Goal: Task Accomplishment & Management: Complete application form

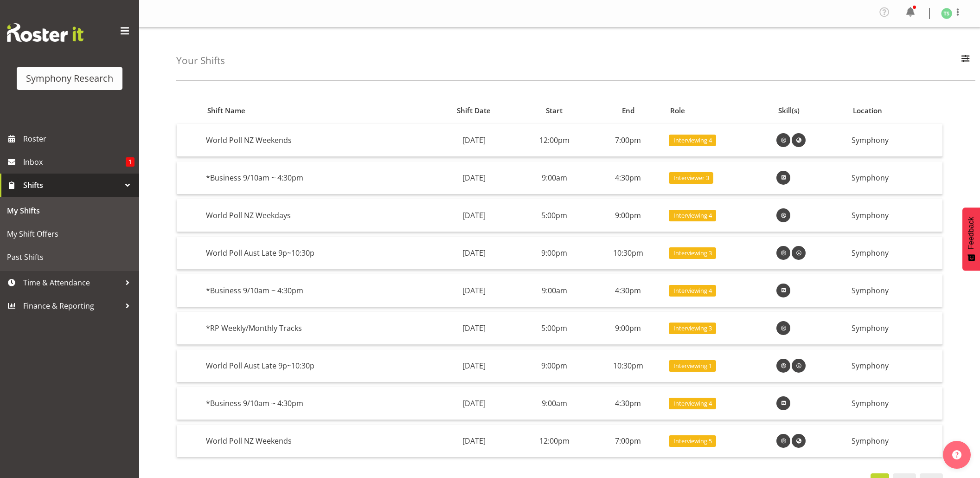
scroll to position [39, 0]
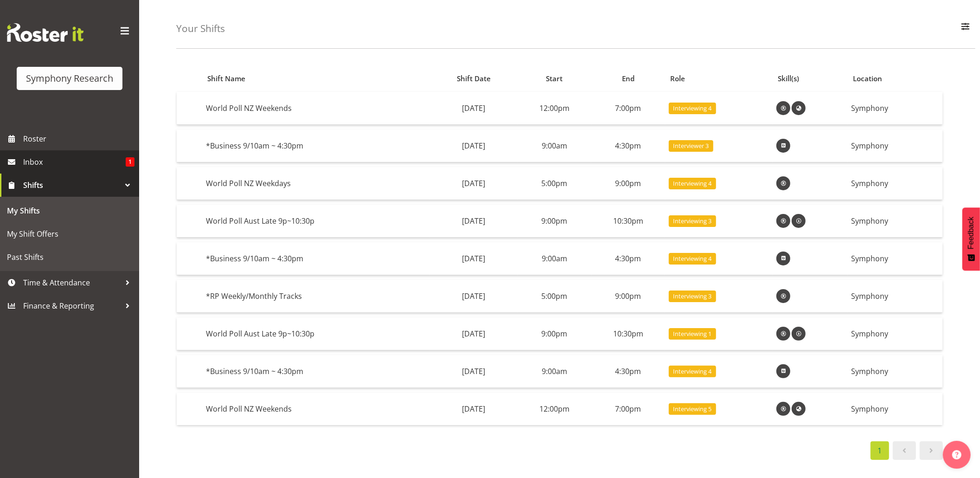
click at [46, 176] on link "Shifts" at bounding box center [69, 184] width 139 height 23
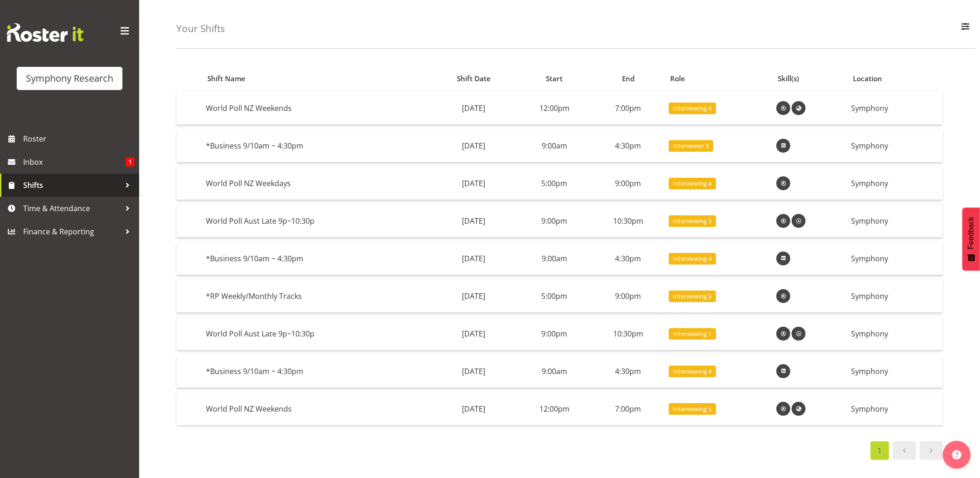
click at [49, 186] on span "Shifts" at bounding box center [71, 185] width 97 height 14
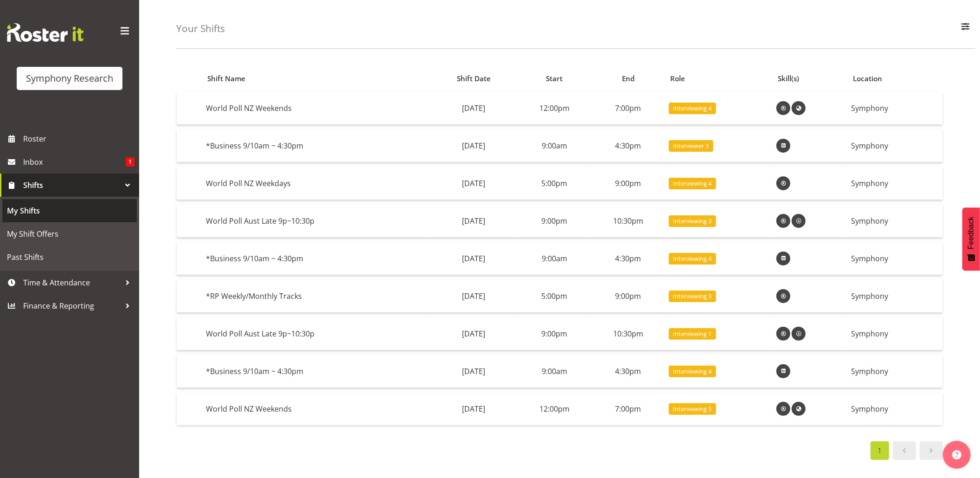
click at [51, 207] on span "My Shifts" at bounding box center [69, 211] width 125 height 14
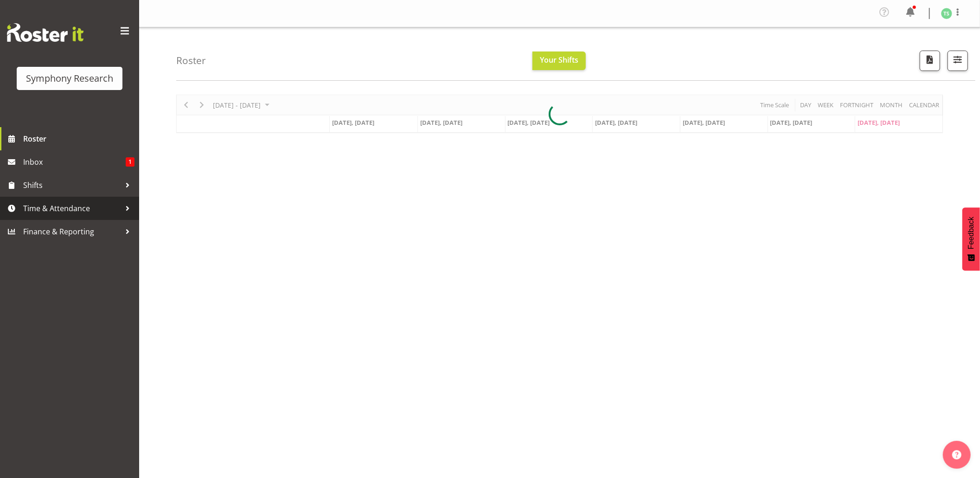
click at [51, 208] on span "Time & Attendance" at bounding box center [71, 208] width 97 height 14
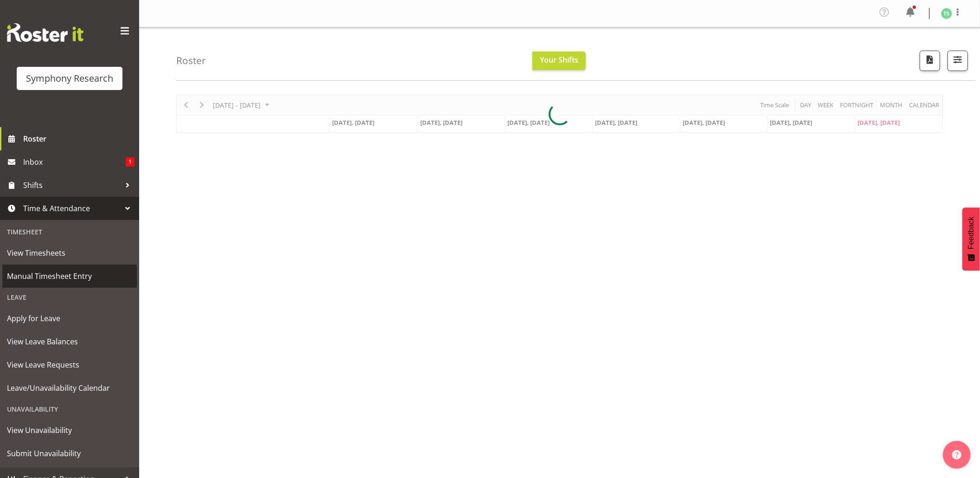
click at [45, 272] on span "Manual Timesheet Entry" at bounding box center [69, 276] width 125 height 14
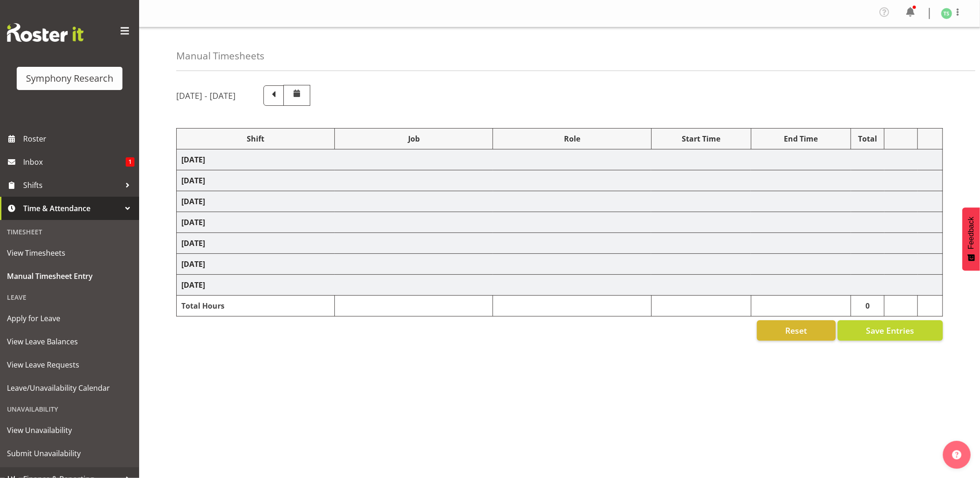
select select "56692"
select select "10499"
select select "47"
select select "48116"
select select "9426"
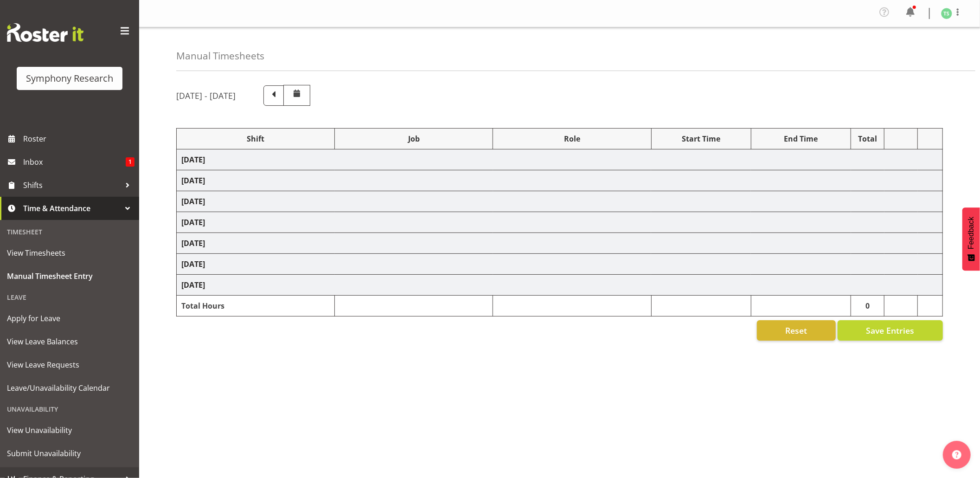
select select "47"
select select "56692"
select select "10499"
select select "47"
select select "56692"
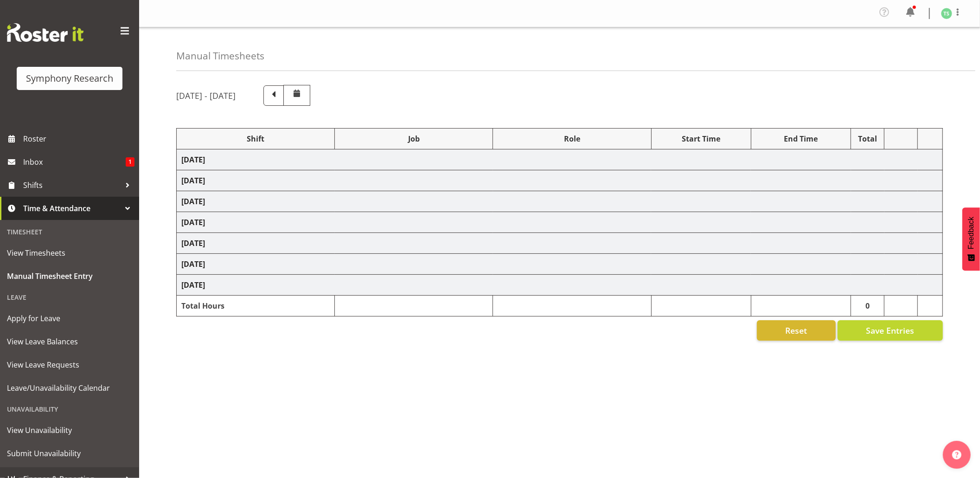
select select "10499"
select select "47"
select select "26078"
select select "10587"
select select "26078"
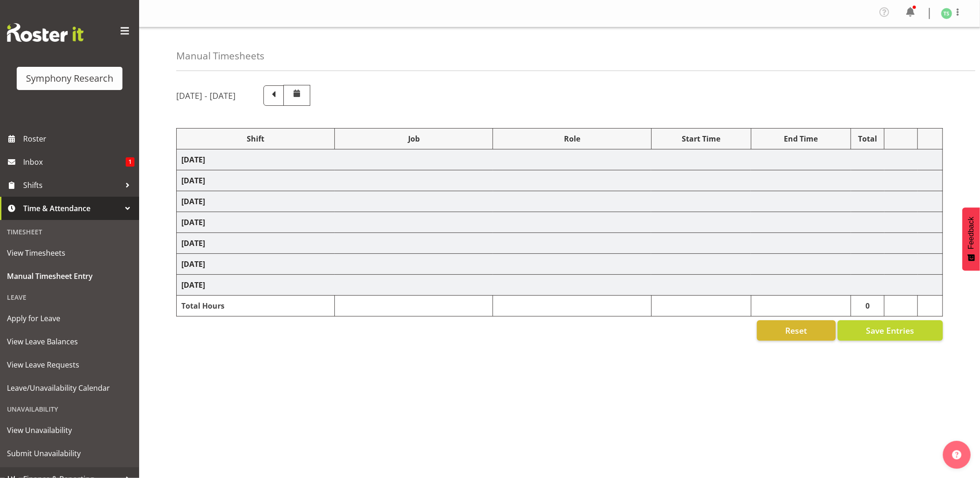
select select "10587"
select select "47"
select select "56692"
select select "10499"
select select "47"
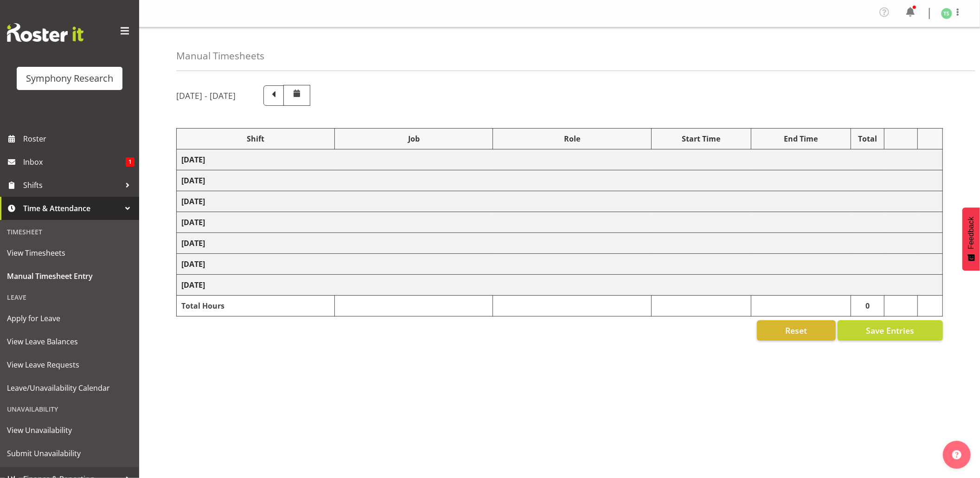
select select "26078"
select select "10587"
select select "47"
select select "26078"
select select "10587"
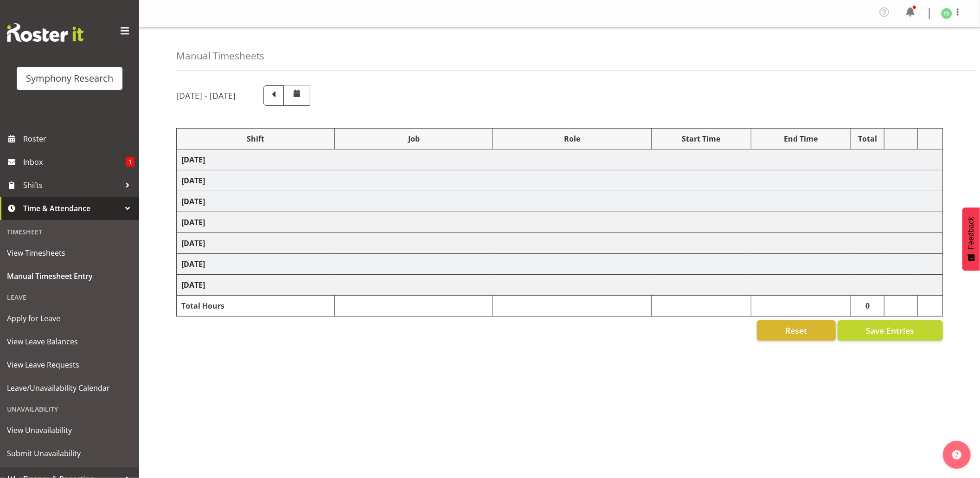
select select "47"
select select "26078"
select select "10499"
select select "47"
select select "10587"
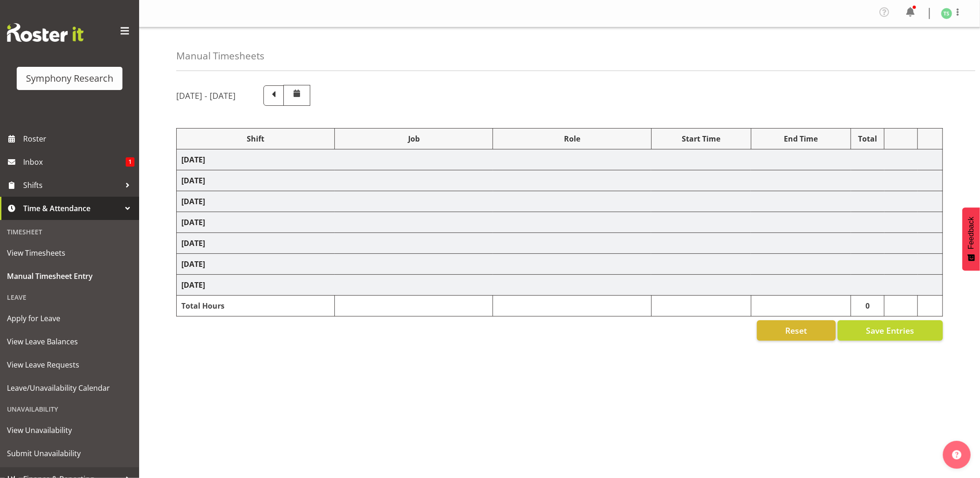
select select "47"
select select "10499"
select select "47"
select select "10499"
select select "47"
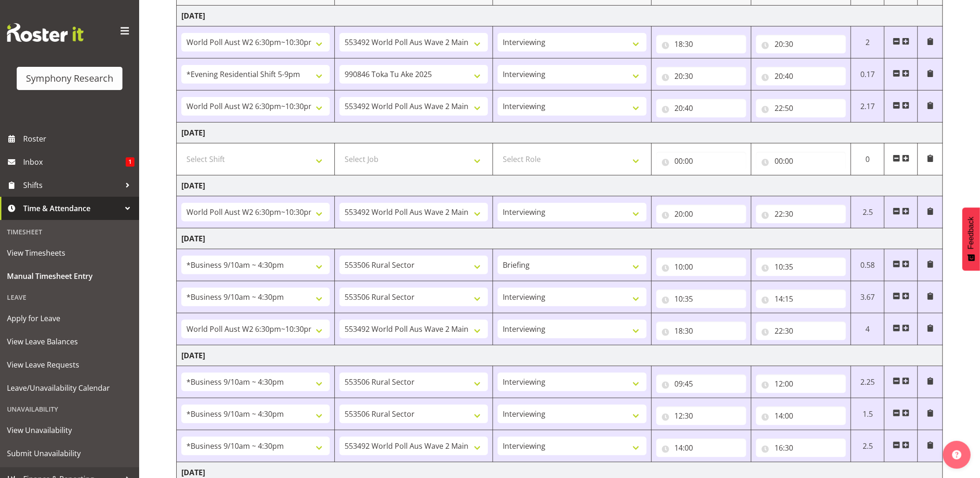
scroll to position [364, 0]
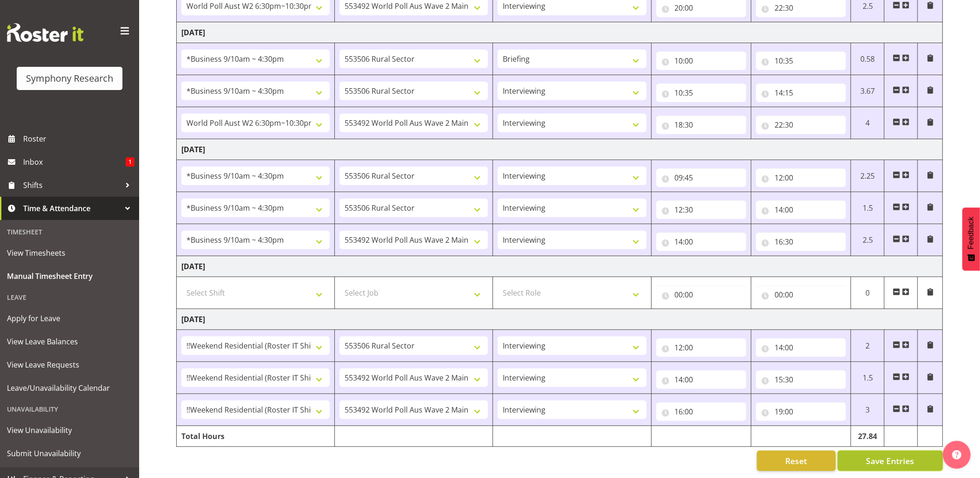
click at [877, 455] on span "Save Entries" at bounding box center [890, 461] width 48 height 12
click at [882, 449] on div "Timesheet Entries Save" at bounding box center [909, 447] width 89 height 11
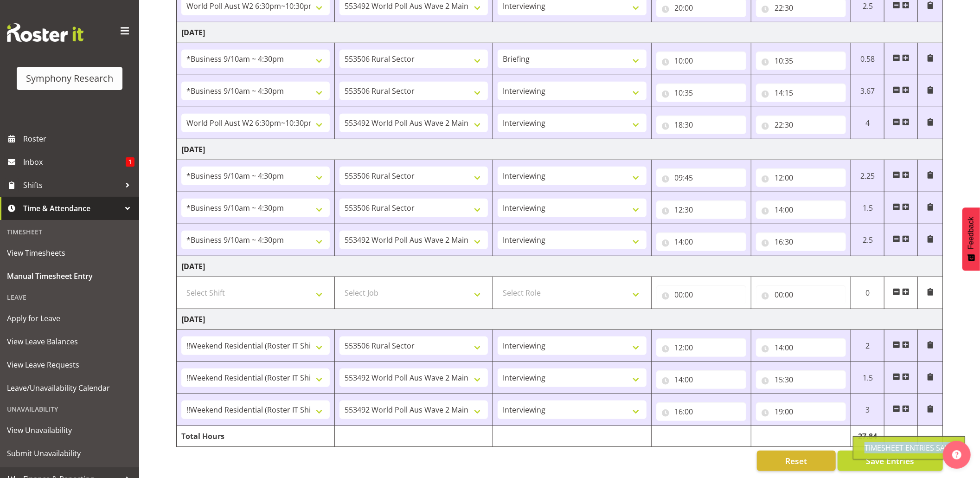
click at [882, 449] on div "Timesheet Entries Save" at bounding box center [909, 447] width 89 height 11
click at [880, 449] on div "Timesheet Entries Save" at bounding box center [909, 447] width 89 height 11
click at [868, 450] on button "Save Entries" at bounding box center [890, 460] width 105 height 20
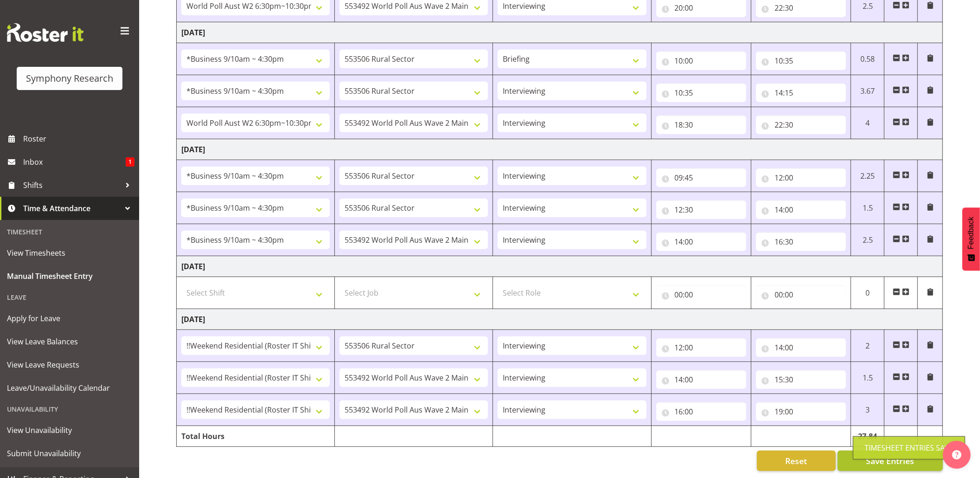
click at [877, 448] on div "Timesheet Entries Save" at bounding box center [909, 447] width 89 height 11
click at [52, 185] on span "Shifts" at bounding box center [71, 185] width 97 height 14
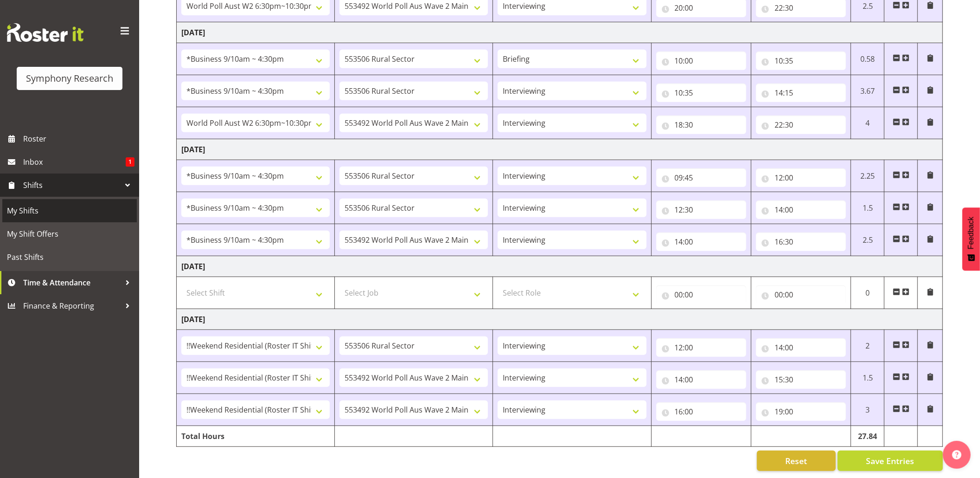
click at [38, 209] on span "My Shifts" at bounding box center [69, 211] width 125 height 14
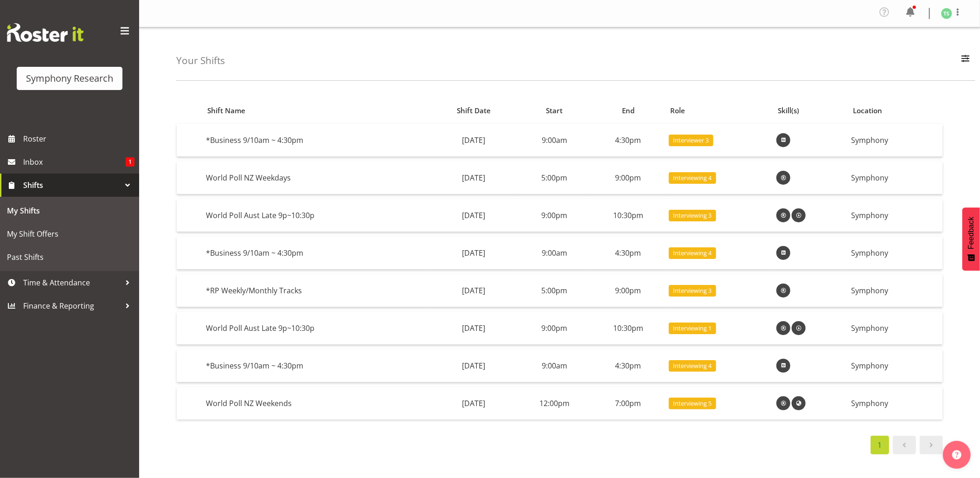
click at [720, 436] on div "1" at bounding box center [559, 445] width 767 height 19
